Goal: Transaction & Acquisition: Book appointment/travel/reservation

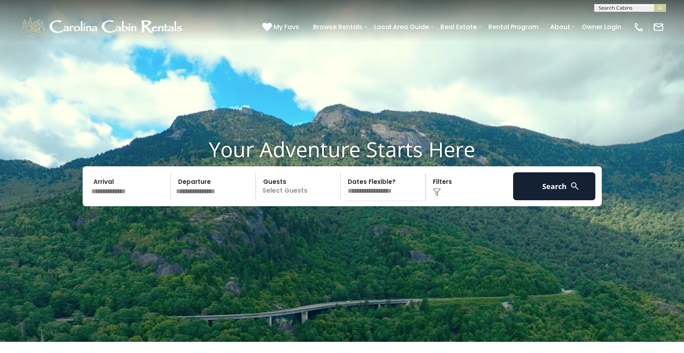
click at [111, 200] on input "text" at bounding box center [130, 186] width 83 height 28
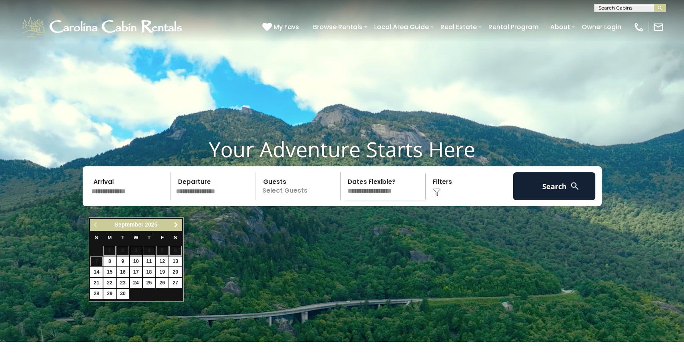
click at [177, 223] on span "Next" at bounding box center [176, 225] width 6 height 6
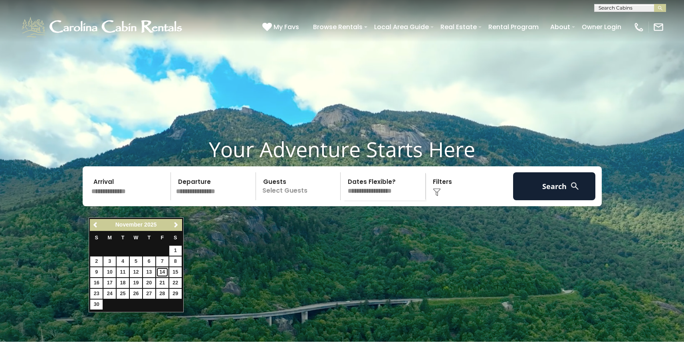
click at [162, 271] on link "14" at bounding box center [162, 272] width 12 height 10
type input "********"
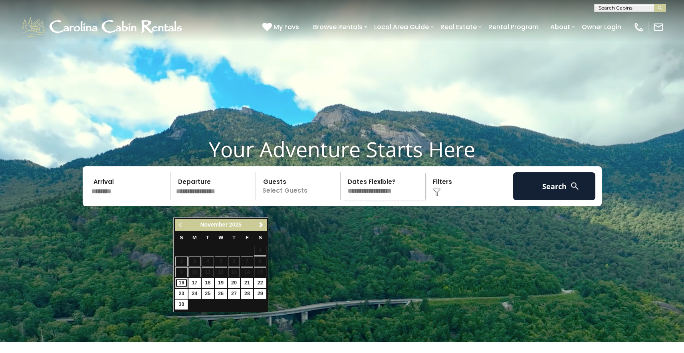
click at [180, 282] on link "16" at bounding box center [181, 283] width 12 height 10
type input "********"
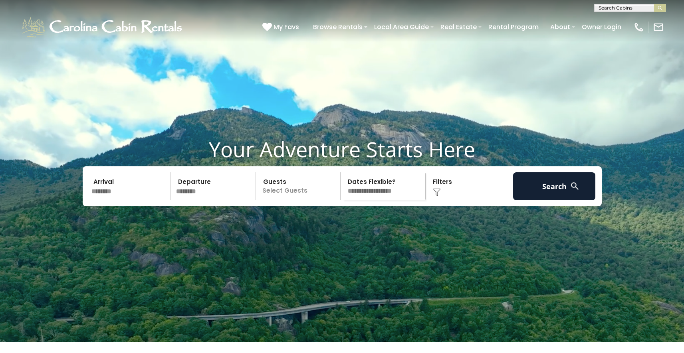
click at [297, 200] on p "Select Guests" at bounding box center [299, 186] width 82 height 28
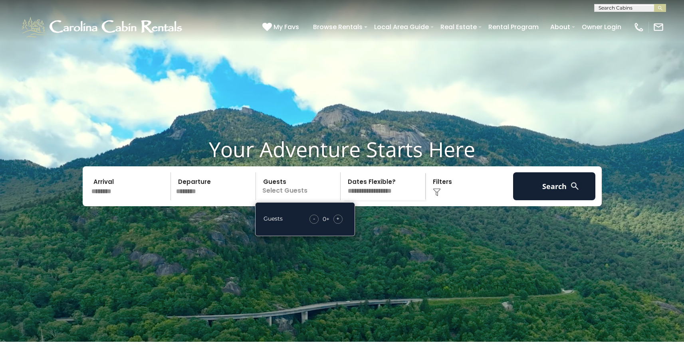
click at [339, 224] on div "+" at bounding box center [337, 219] width 9 height 9
click at [339, 223] on span "+" at bounding box center [337, 219] width 3 height 8
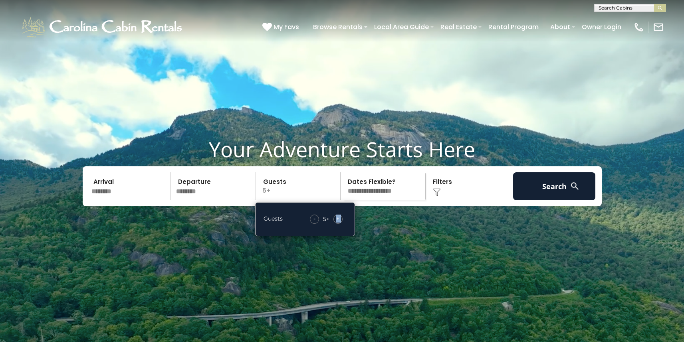
click at [339, 223] on span "+" at bounding box center [337, 219] width 3 height 8
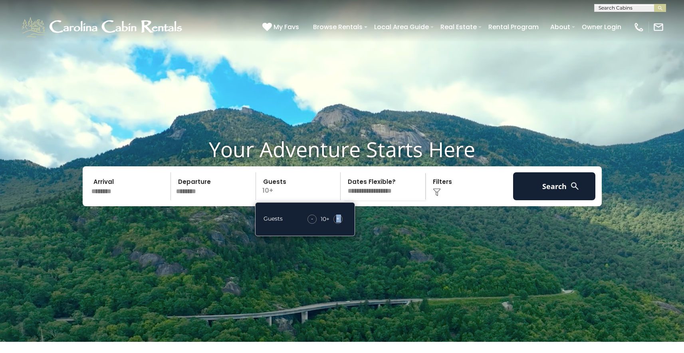
click at [339, 223] on span "+" at bounding box center [337, 219] width 3 height 8
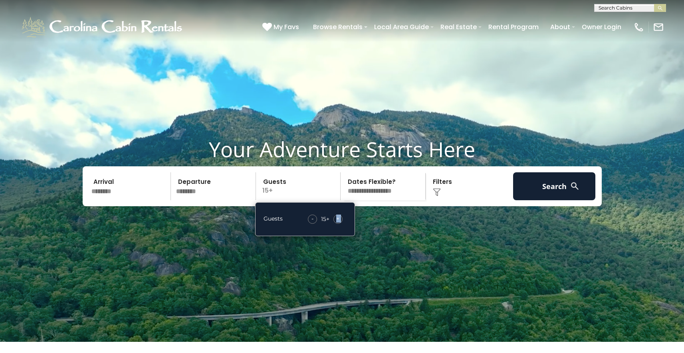
click at [366, 200] on select "**********" at bounding box center [384, 186] width 82 height 28
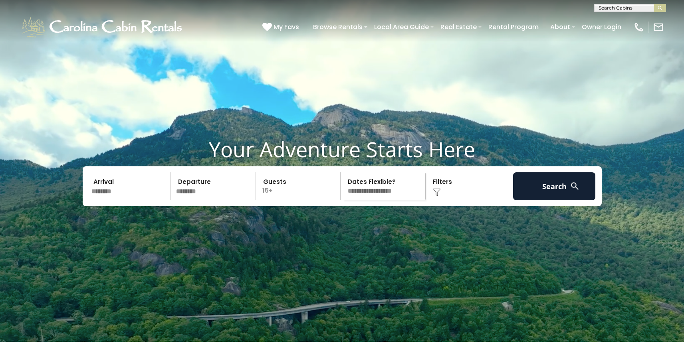
select select "*"
click at [343, 189] on select "**********" at bounding box center [384, 186] width 82 height 28
click at [551, 200] on button "Search" at bounding box center [554, 186] width 83 height 28
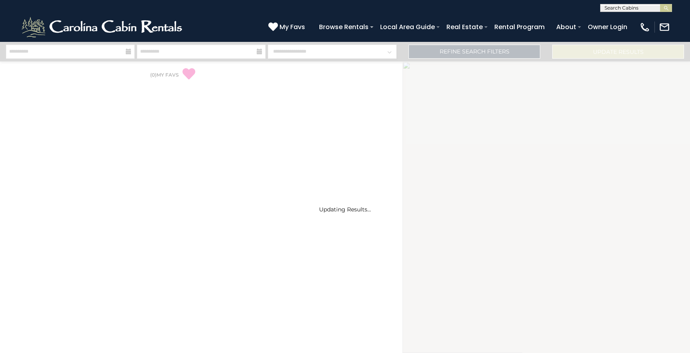
select select "*"
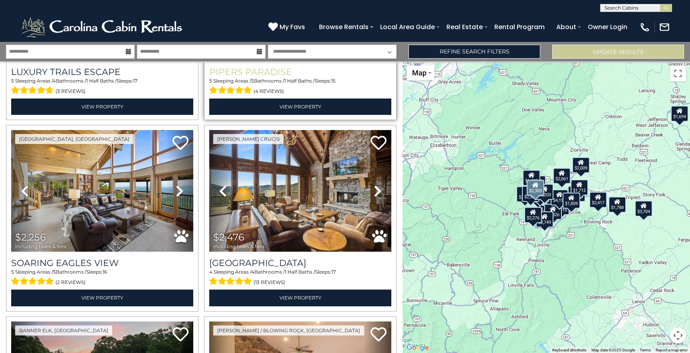
scroll to position [194, 0]
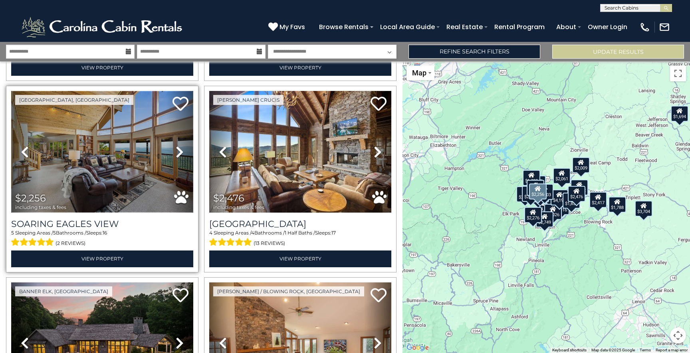
click at [98, 186] on img at bounding box center [102, 152] width 182 height 122
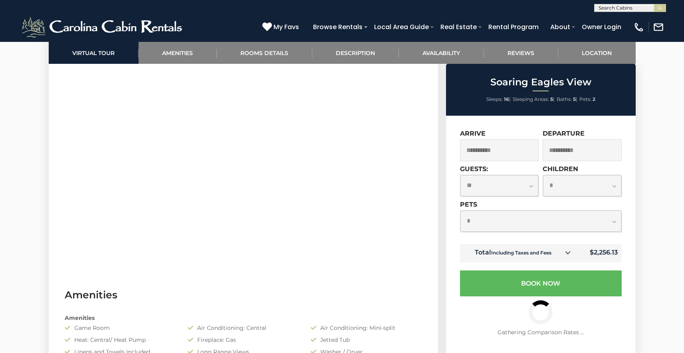
scroll to position [419, 0]
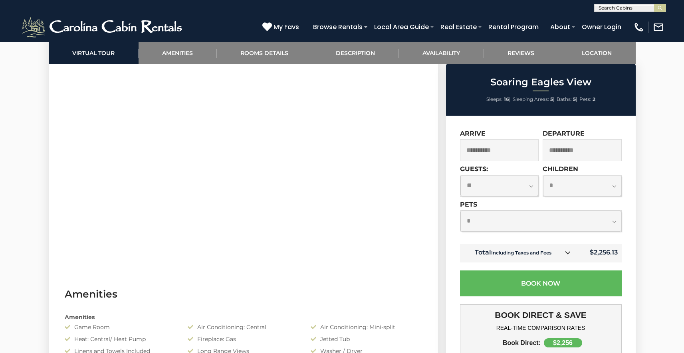
click at [569, 254] on icon at bounding box center [568, 253] width 6 height 6
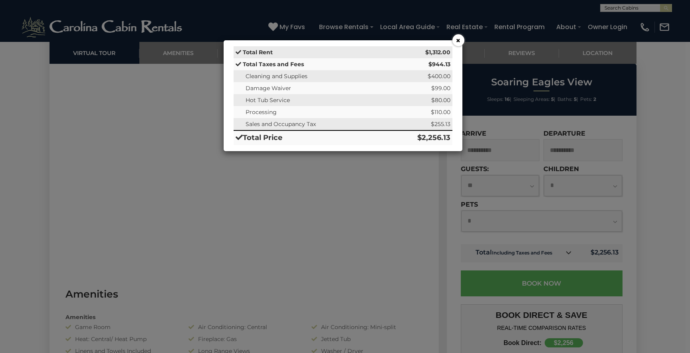
click at [459, 40] on button "×" at bounding box center [458, 40] width 12 height 12
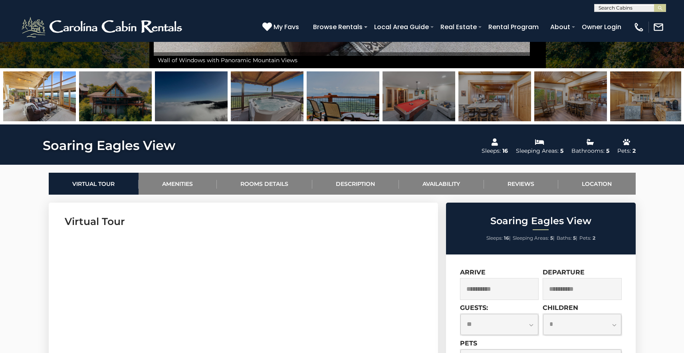
scroll to position [0, 0]
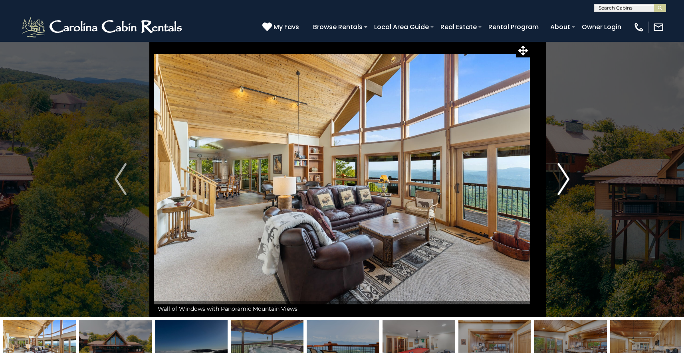
click at [571, 184] on button "Next" at bounding box center [563, 179] width 67 height 275
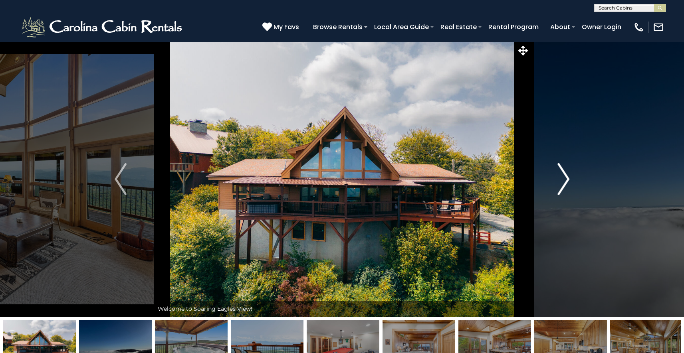
click at [571, 184] on button "Next" at bounding box center [563, 179] width 67 height 275
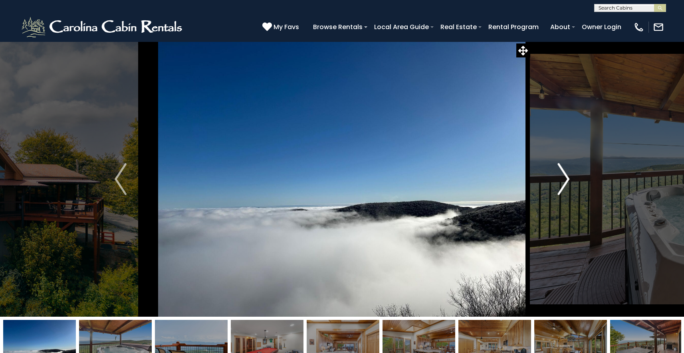
click at [571, 184] on button "Next" at bounding box center [563, 179] width 67 height 275
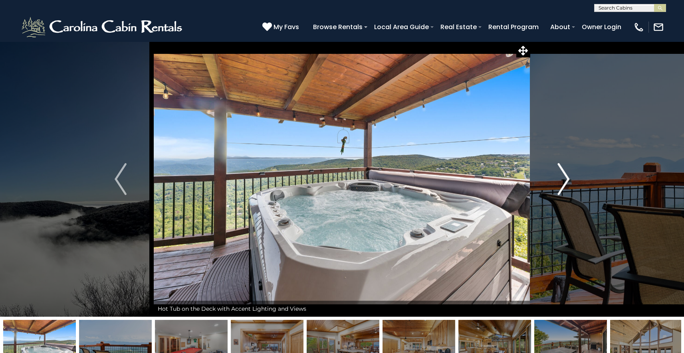
click at [569, 182] on img "Next" at bounding box center [563, 179] width 12 height 32
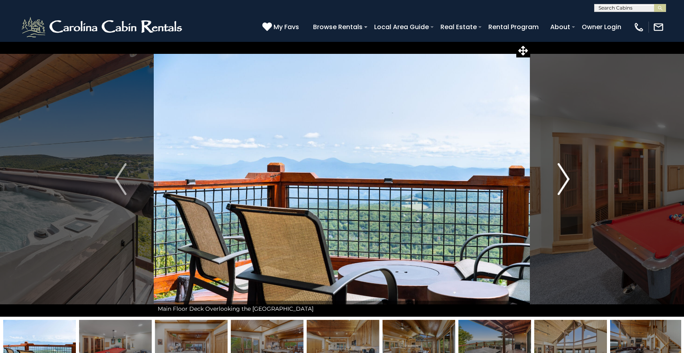
click at [569, 182] on img "Next" at bounding box center [563, 179] width 12 height 32
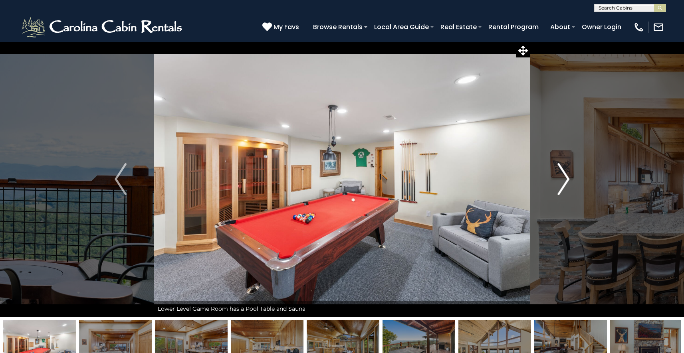
click at [569, 182] on img "Next" at bounding box center [563, 179] width 12 height 32
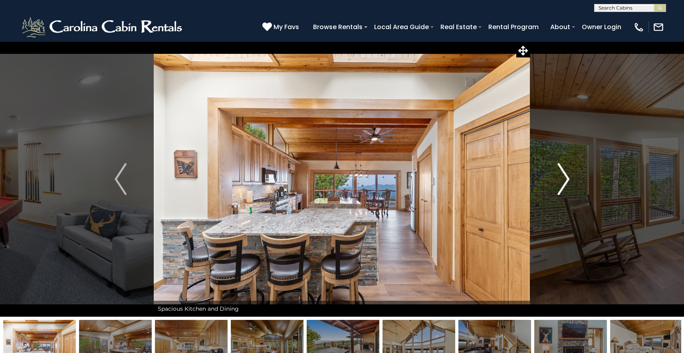
click at [569, 182] on img "Next" at bounding box center [563, 179] width 12 height 32
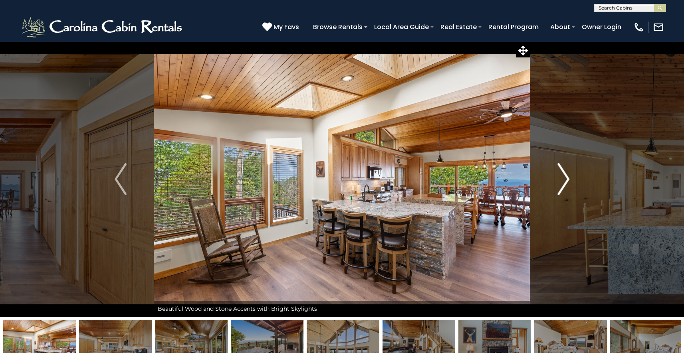
click at [569, 182] on img "Next" at bounding box center [563, 179] width 12 height 32
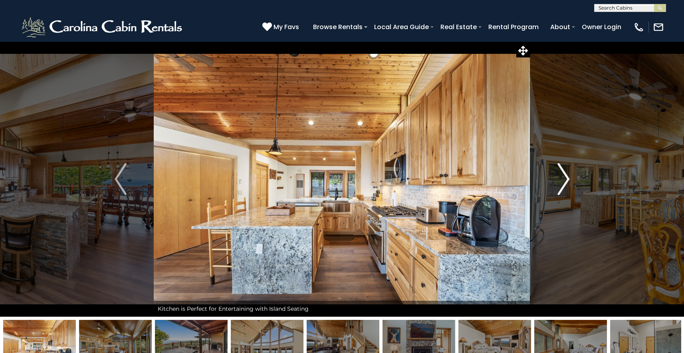
click at [569, 182] on img "Next" at bounding box center [563, 179] width 12 height 32
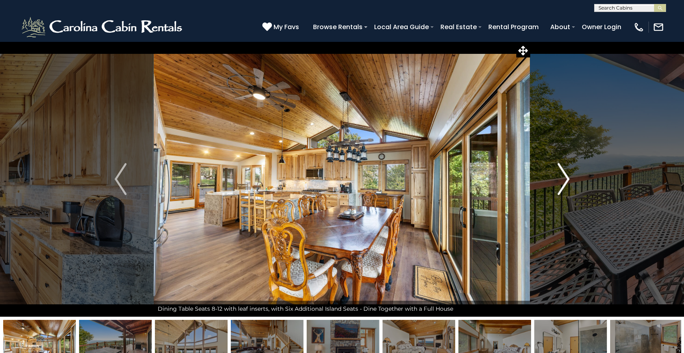
click at [569, 182] on img "Next" at bounding box center [563, 179] width 12 height 32
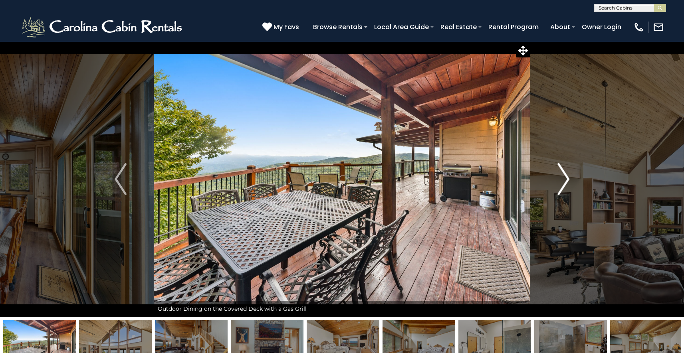
click at [569, 182] on img "Next" at bounding box center [563, 179] width 12 height 32
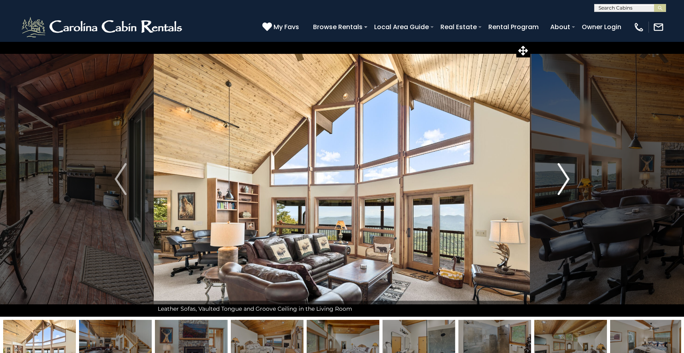
click at [569, 182] on img "Next" at bounding box center [563, 179] width 12 height 32
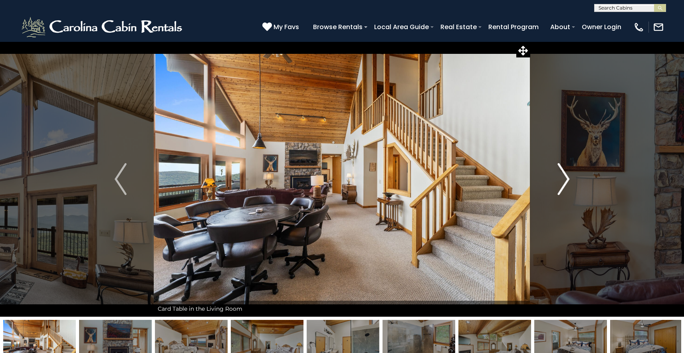
click at [567, 181] on img "Next" at bounding box center [563, 179] width 12 height 32
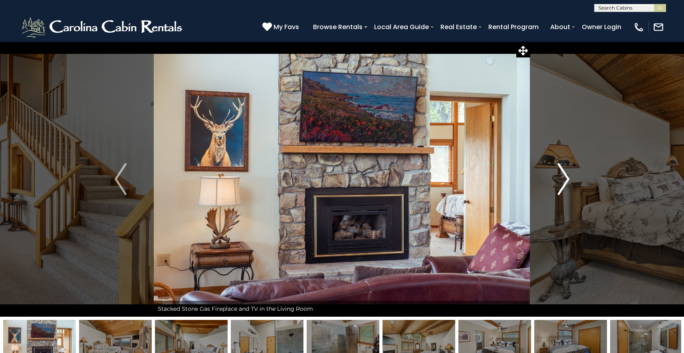
click at [567, 181] on img "Next" at bounding box center [563, 179] width 12 height 32
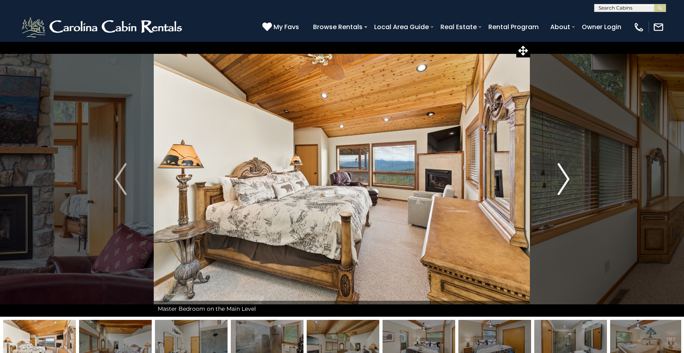
click at [567, 181] on img "Next" at bounding box center [563, 179] width 12 height 32
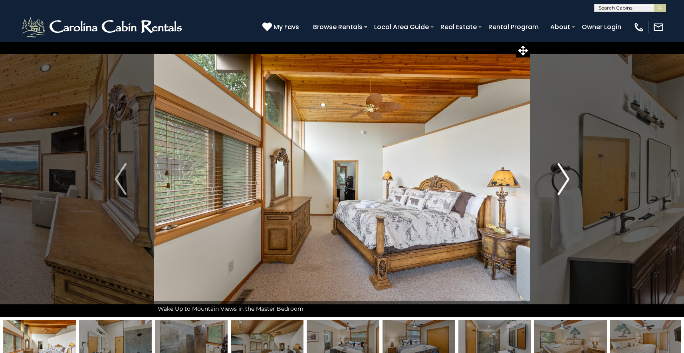
click at [567, 181] on img "Next" at bounding box center [563, 179] width 12 height 32
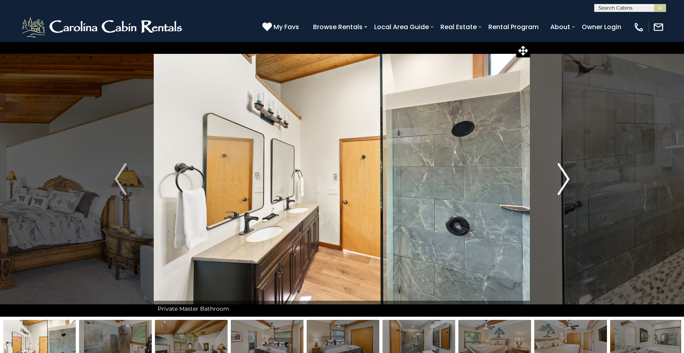
click at [567, 181] on img "Next" at bounding box center [563, 179] width 12 height 32
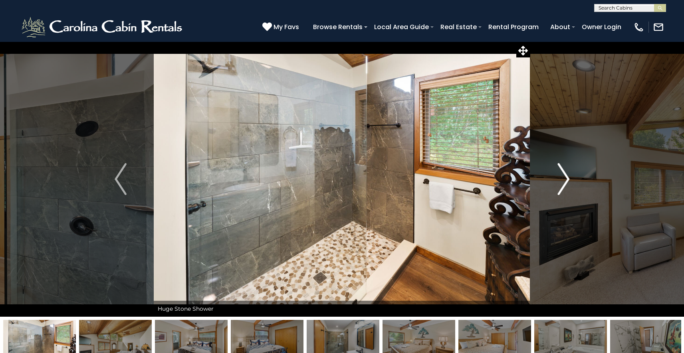
click at [567, 181] on img "Next" at bounding box center [563, 179] width 12 height 32
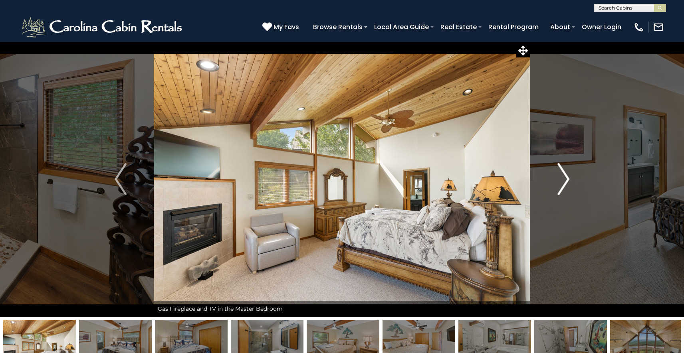
click at [567, 181] on img "Next" at bounding box center [563, 179] width 12 height 32
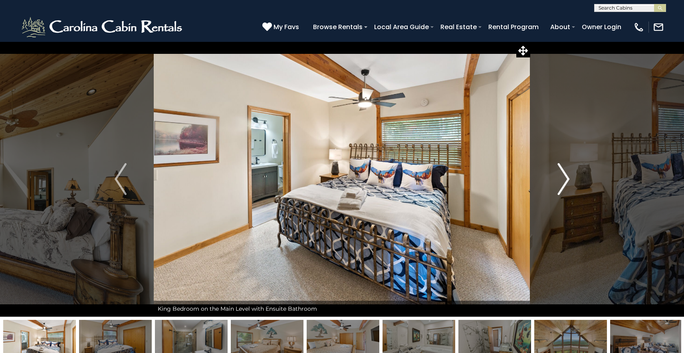
click at [567, 181] on img "Next" at bounding box center [563, 179] width 12 height 32
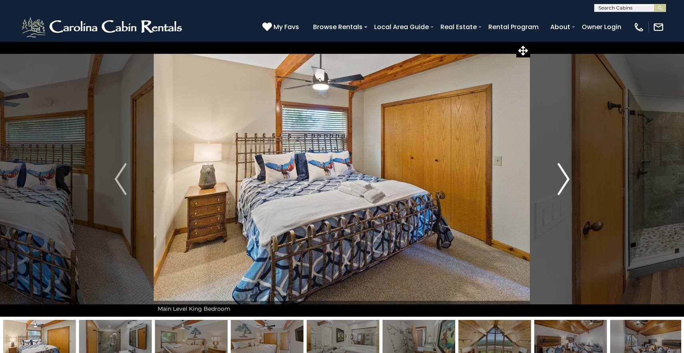
click at [567, 181] on img "Next" at bounding box center [563, 179] width 12 height 32
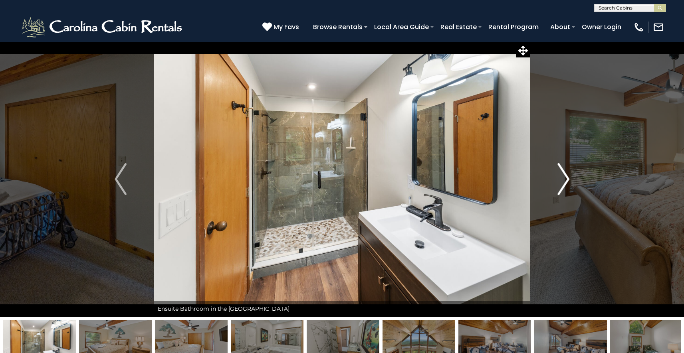
click at [567, 181] on img "Next" at bounding box center [563, 179] width 12 height 32
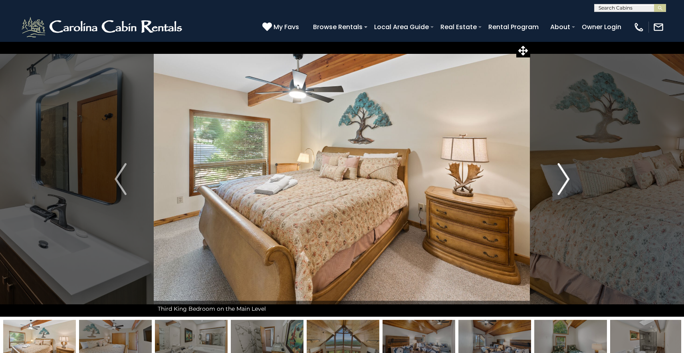
click at [567, 181] on img "Next" at bounding box center [563, 179] width 12 height 32
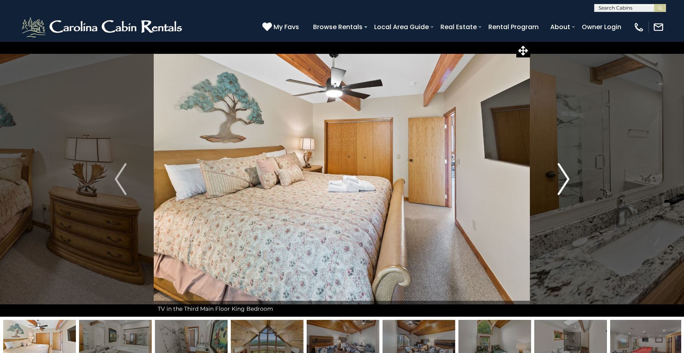
click at [567, 181] on img "Next" at bounding box center [563, 179] width 12 height 32
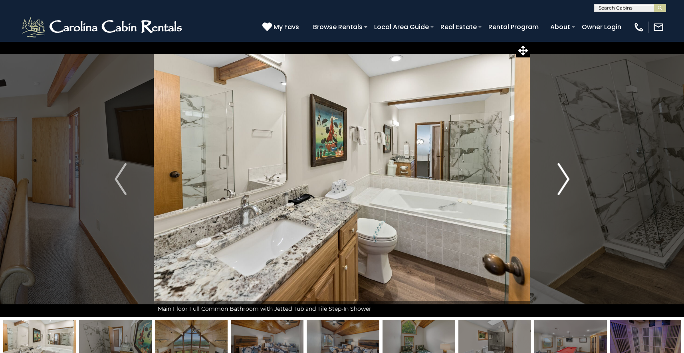
click at [567, 180] on img "Next" at bounding box center [563, 179] width 12 height 32
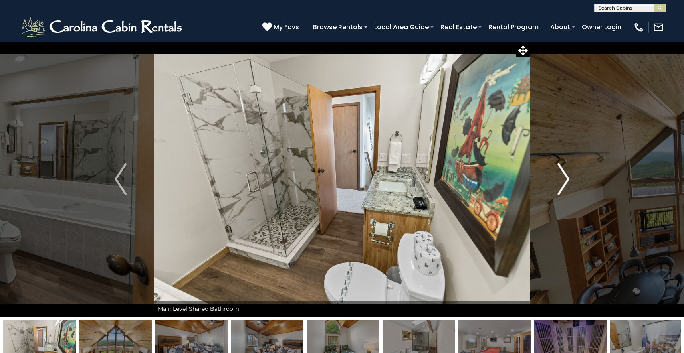
click at [567, 180] on img "Next" at bounding box center [563, 179] width 12 height 32
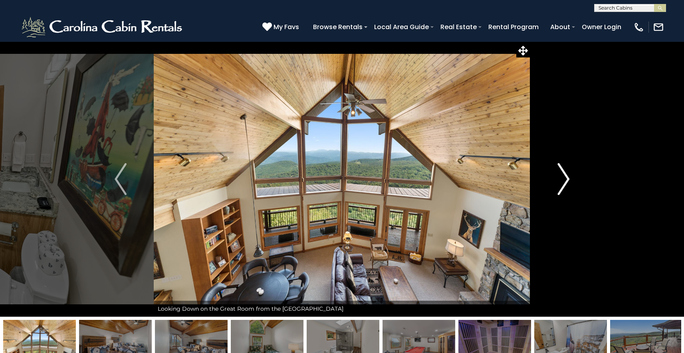
click at [567, 180] on img "Next" at bounding box center [563, 179] width 12 height 32
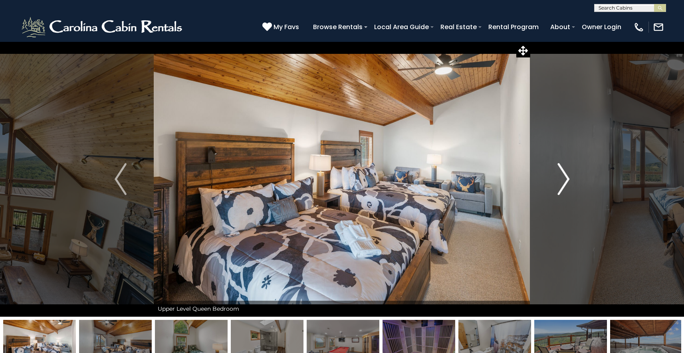
click at [567, 180] on img "Next" at bounding box center [563, 179] width 12 height 32
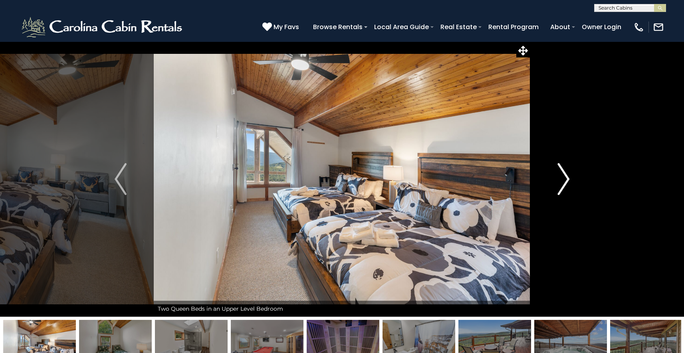
click at [567, 180] on img "Next" at bounding box center [563, 179] width 12 height 32
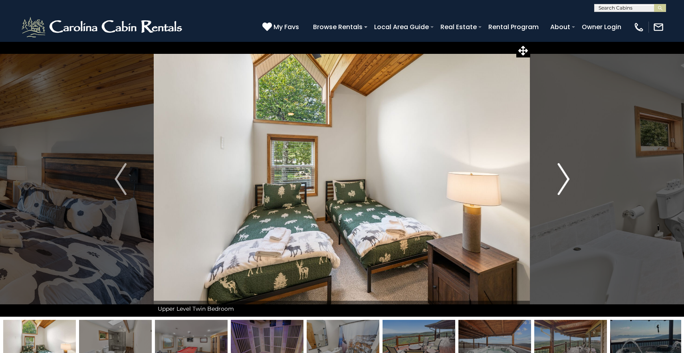
click at [567, 180] on img "Next" at bounding box center [563, 179] width 12 height 32
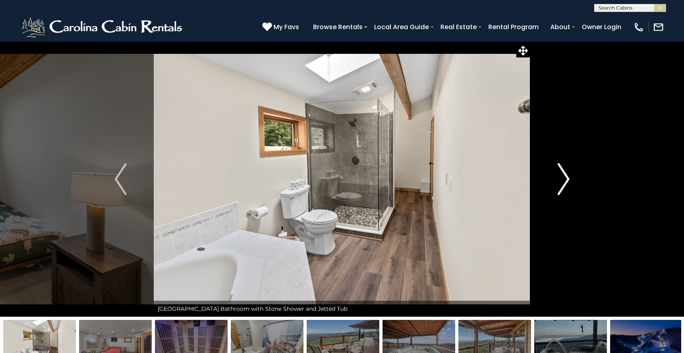
click at [567, 180] on img "Next" at bounding box center [563, 179] width 12 height 32
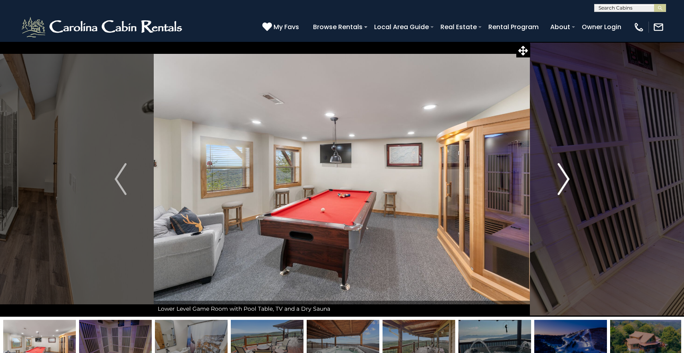
click at [567, 180] on img "Next" at bounding box center [563, 179] width 12 height 32
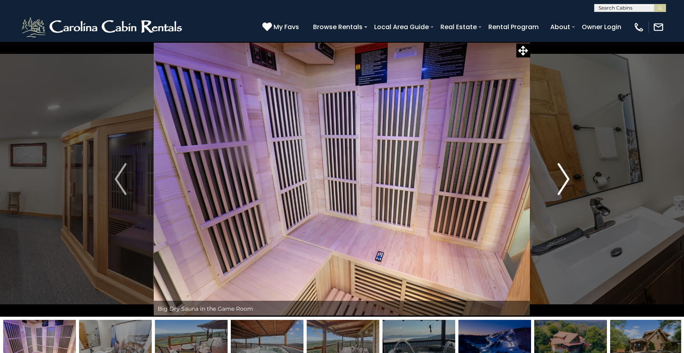
click at [567, 180] on img "Next" at bounding box center [563, 179] width 12 height 32
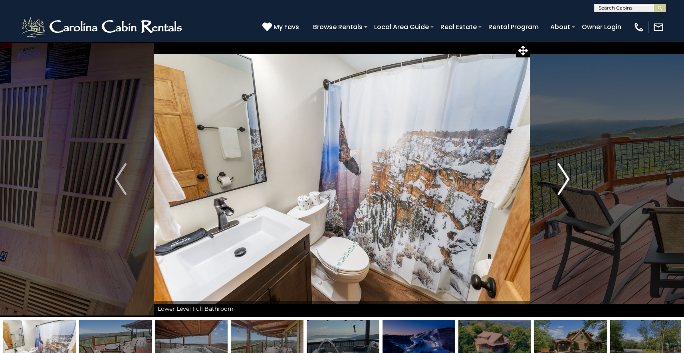
click at [567, 180] on img "Next" at bounding box center [563, 179] width 12 height 32
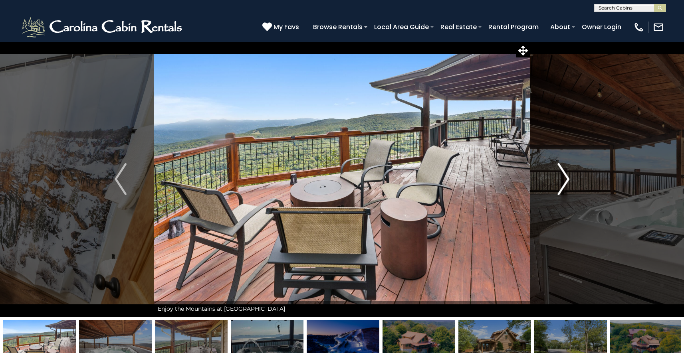
click at [567, 180] on img "Next" at bounding box center [563, 179] width 12 height 32
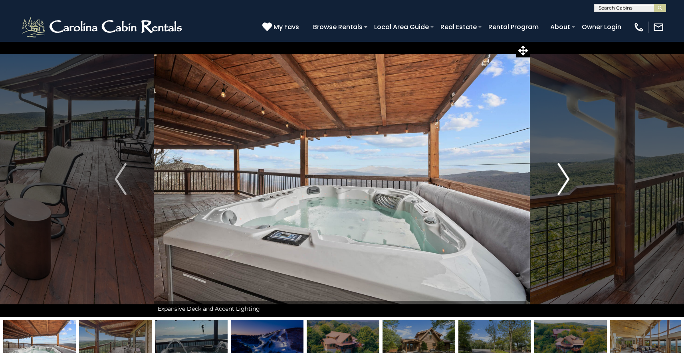
click at [567, 180] on img "Next" at bounding box center [563, 179] width 12 height 32
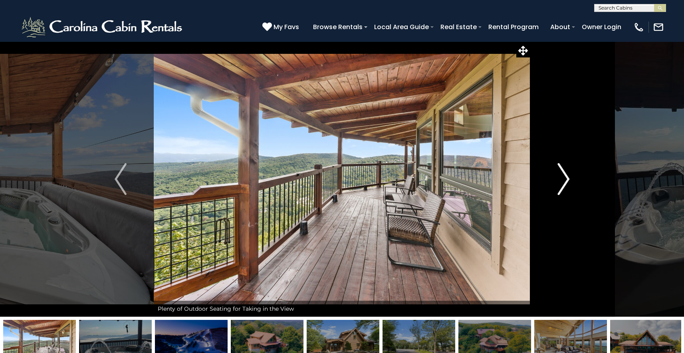
click at [567, 180] on img "Next" at bounding box center [563, 179] width 12 height 32
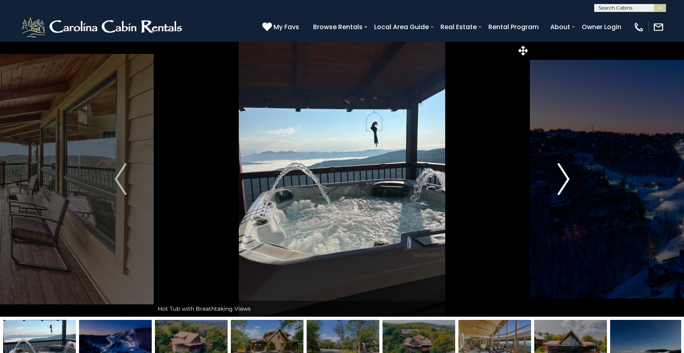
click at [567, 180] on img "Next" at bounding box center [563, 179] width 12 height 32
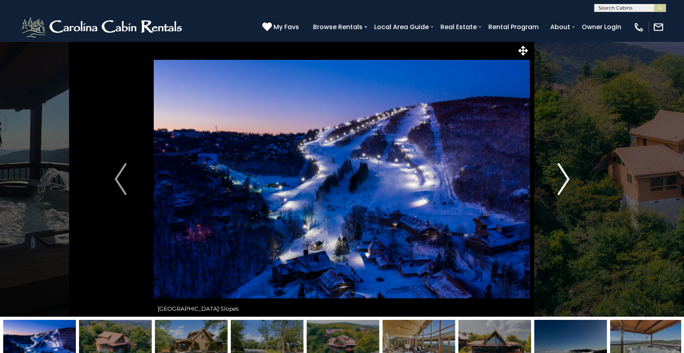
click at [567, 180] on img "Next" at bounding box center [563, 179] width 12 height 32
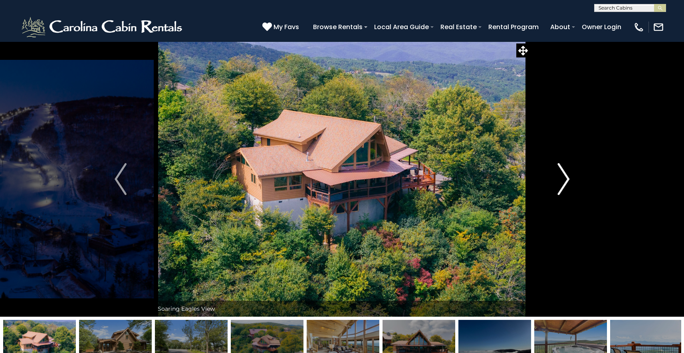
click at [567, 180] on img "Next" at bounding box center [563, 179] width 12 height 32
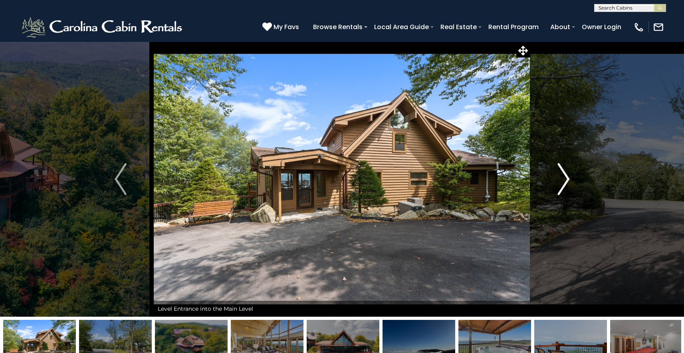
click at [567, 180] on img "Next" at bounding box center [563, 179] width 12 height 32
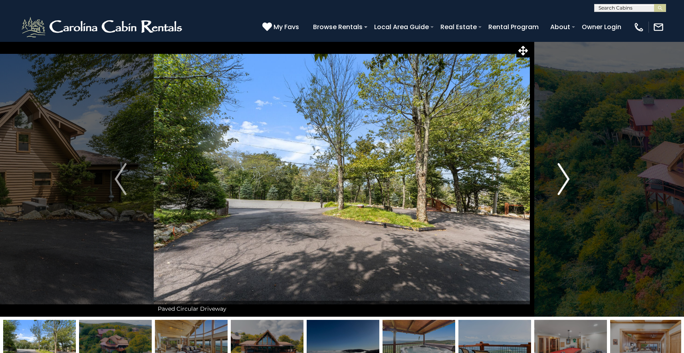
click at [567, 180] on img "Next" at bounding box center [563, 179] width 12 height 32
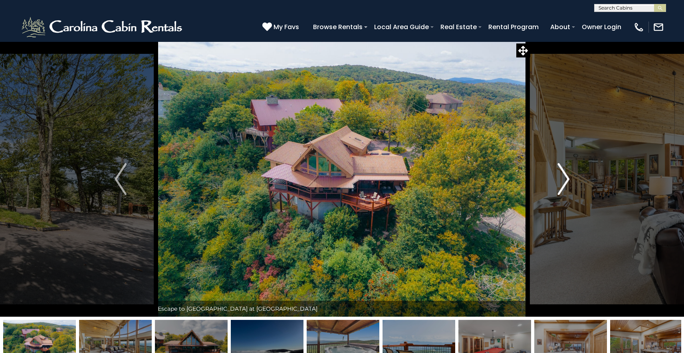
click at [567, 180] on img "Next" at bounding box center [563, 179] width 12 height 32
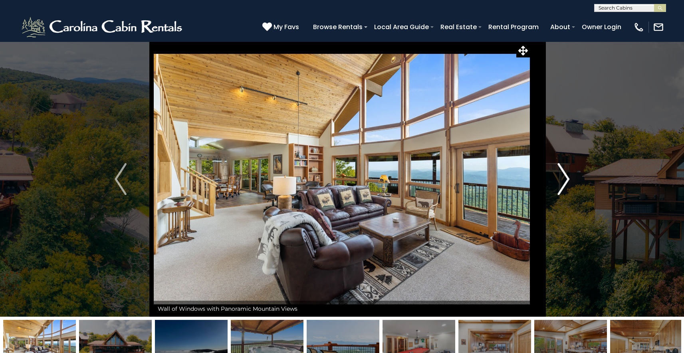
click at [567, 180] on img "Next" at bounding box center [563, 179] width 12 height 32
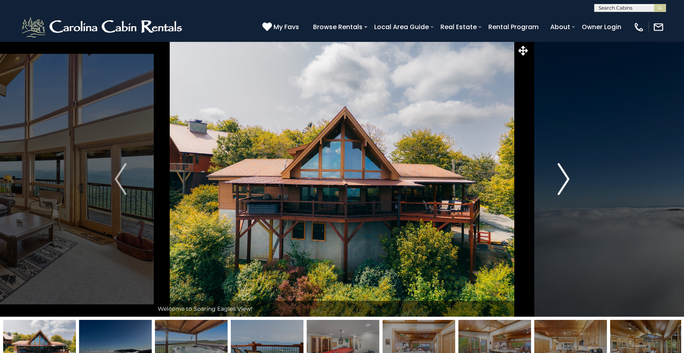
click at [594, 220] on button "Next" at bounding box center [563, 179] width 67 height 275
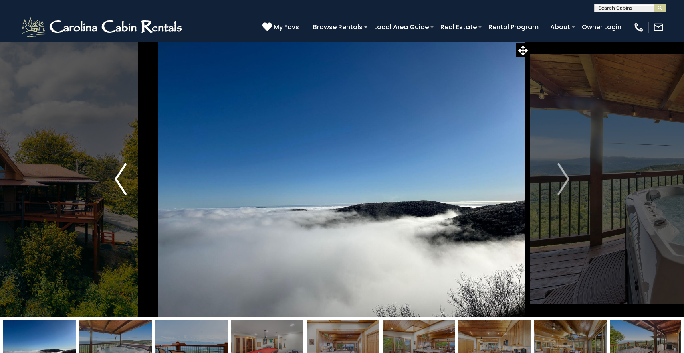
click at [91, 118] on button "Previous" at bounding box center [120, 179] width 67 height 275
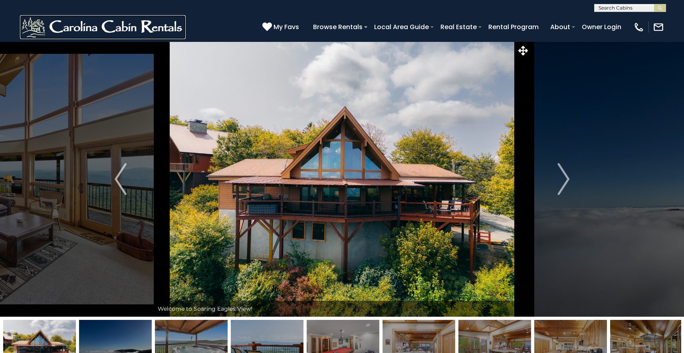
click at [89, 30] on img at bounding box center [103, 27] width 166 height 24
